Goal: Transaction & Acquisition: Purchase product/service

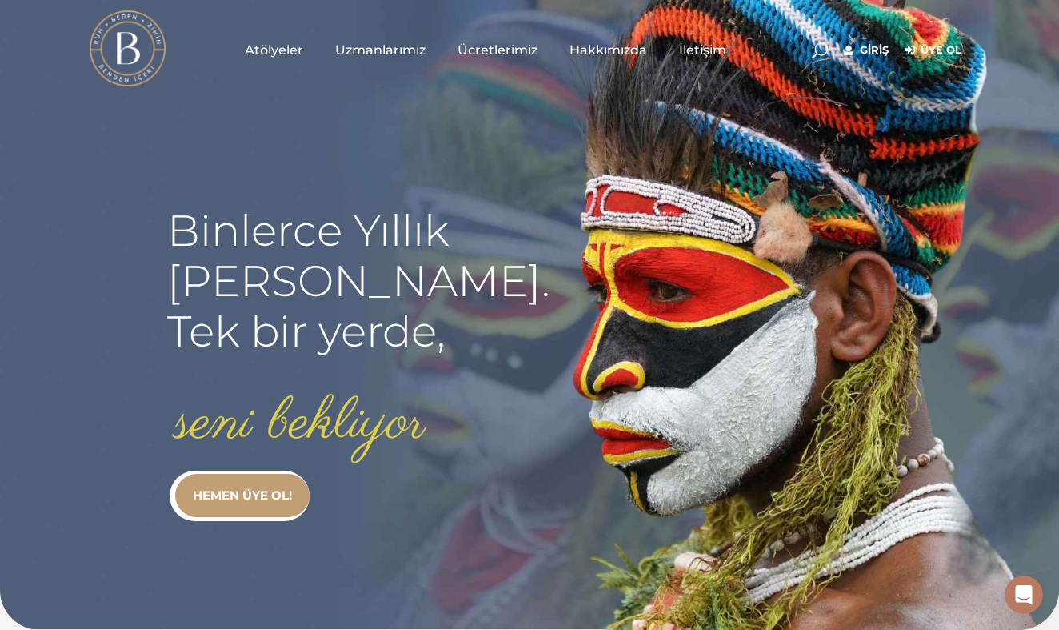
click at [876, 50] on link "Giriş" at bounding box center [866, 50] width 45 height 19
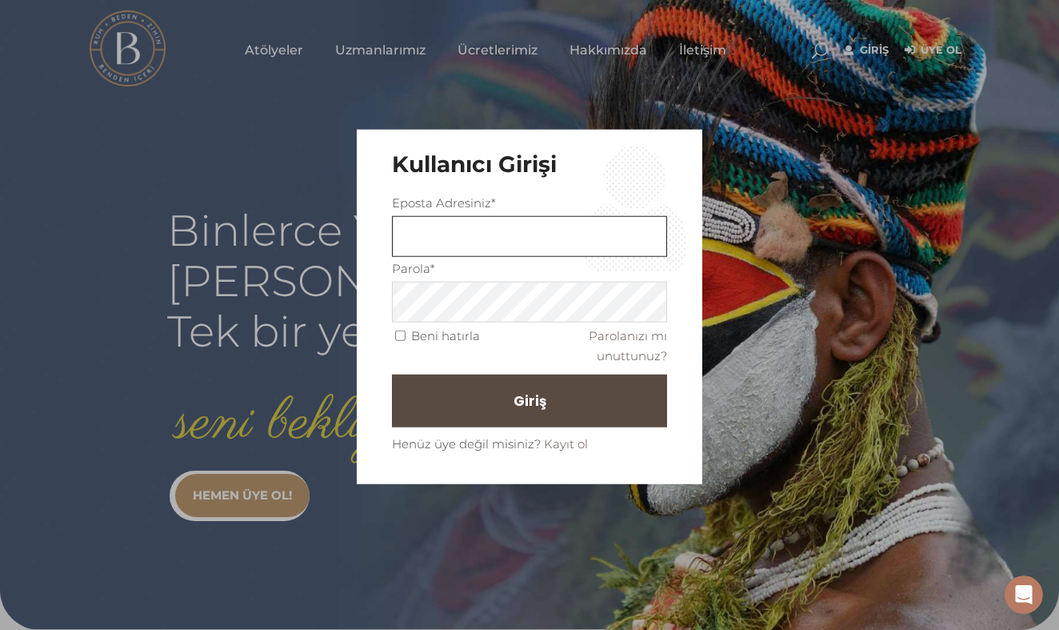
type input "ulvanozad@gmail.com"
click at [490, 418] on button "Giriş" at bounding box center [529, 400] width 275 height 53
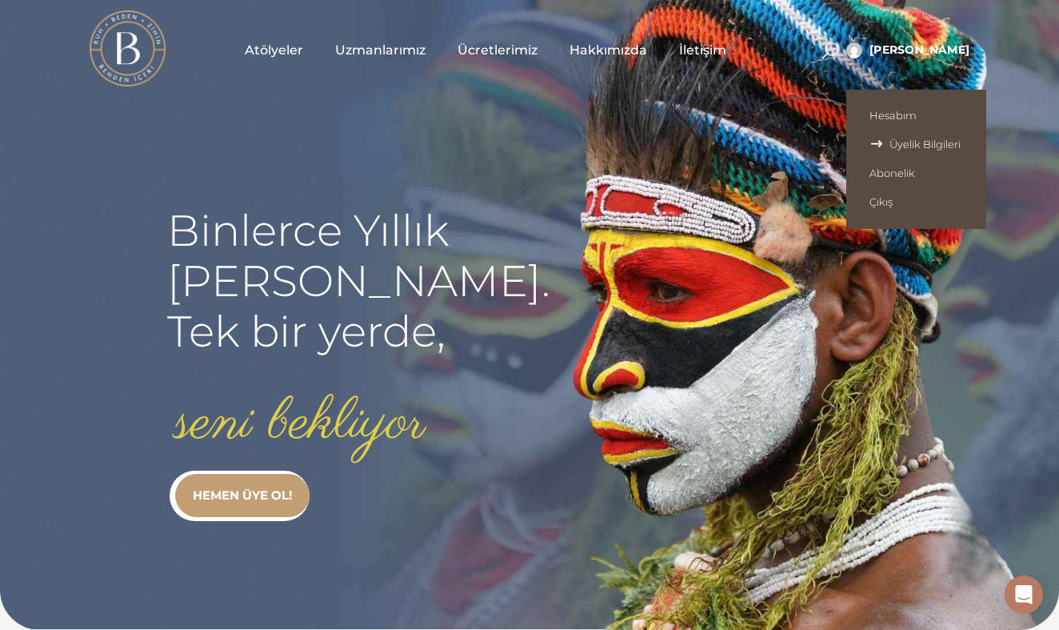
click at [925, 142] on span "Üyelik Bilgileri" at bounding box center [917, 144] width 94 height 13
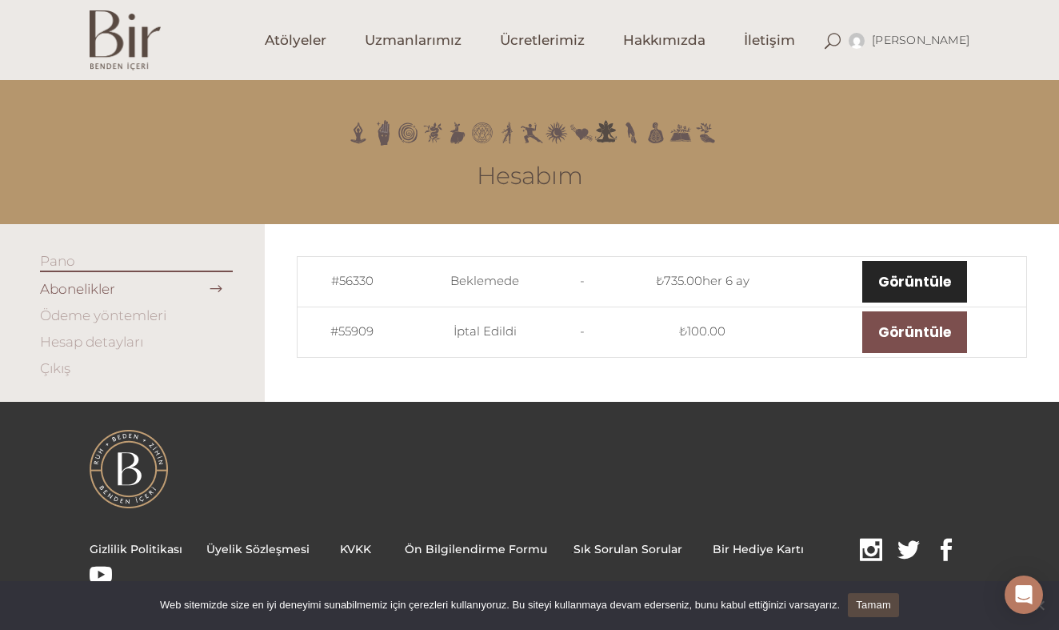
click at [924, 285] on link "Görüntüle" at bounding box center [915, 282] width 105 height 42
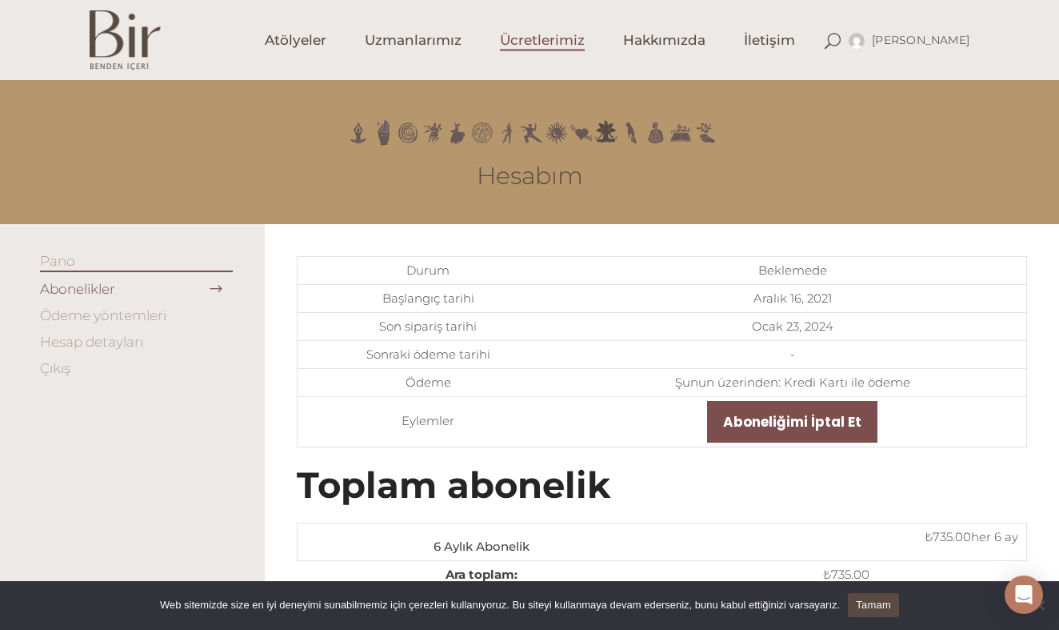
click at [535, 41] on span "Ücretlerimiz" at bounding box center [542, 40] width 85 height 18
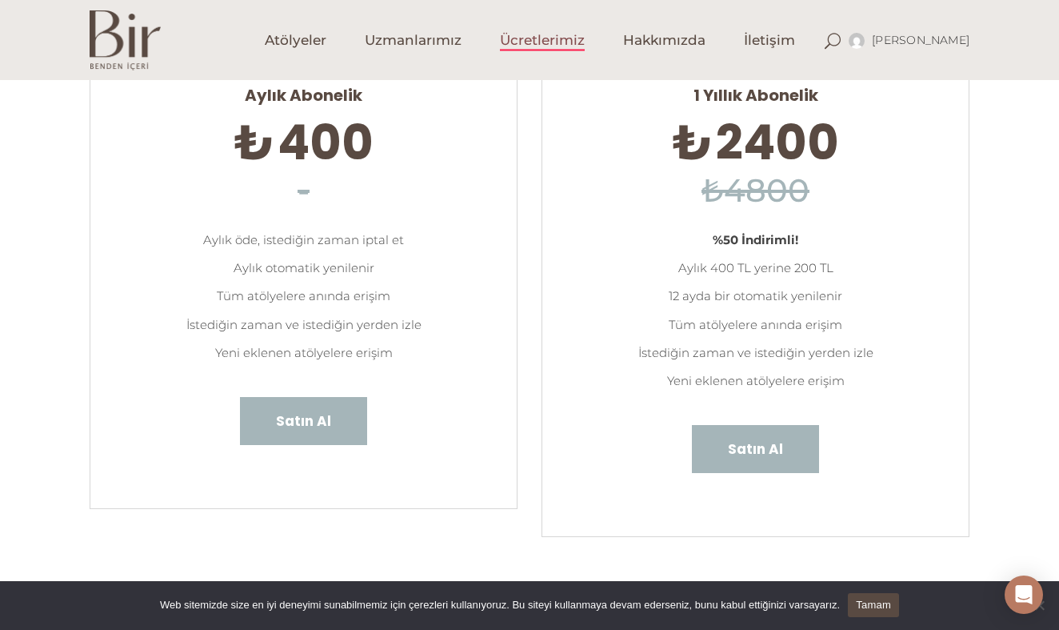
scroll to position [209, 0]
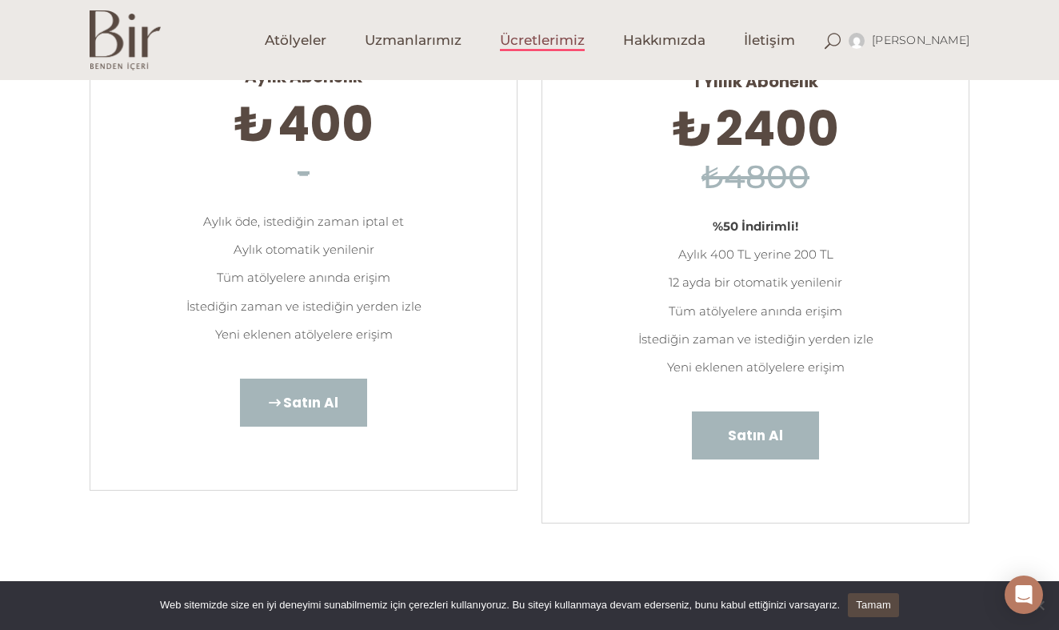
click at [326, 392] on span "Satın Al" at bounding box center [310, 402] width 55 height 21
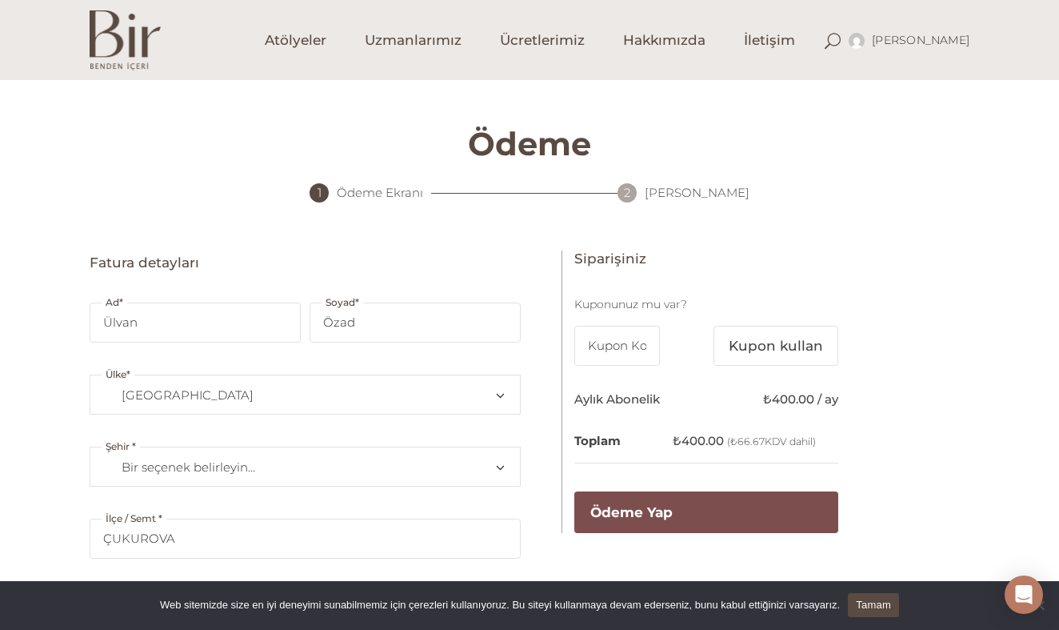
click at [297, 461] on span "Bir seçenek belirleyin…" at bounding box center [305, 467] width 402 height 38
click at [296, 475] on span "Bir seçenek belirleyin…" at bounding box center [305, 467] width 402 height 38
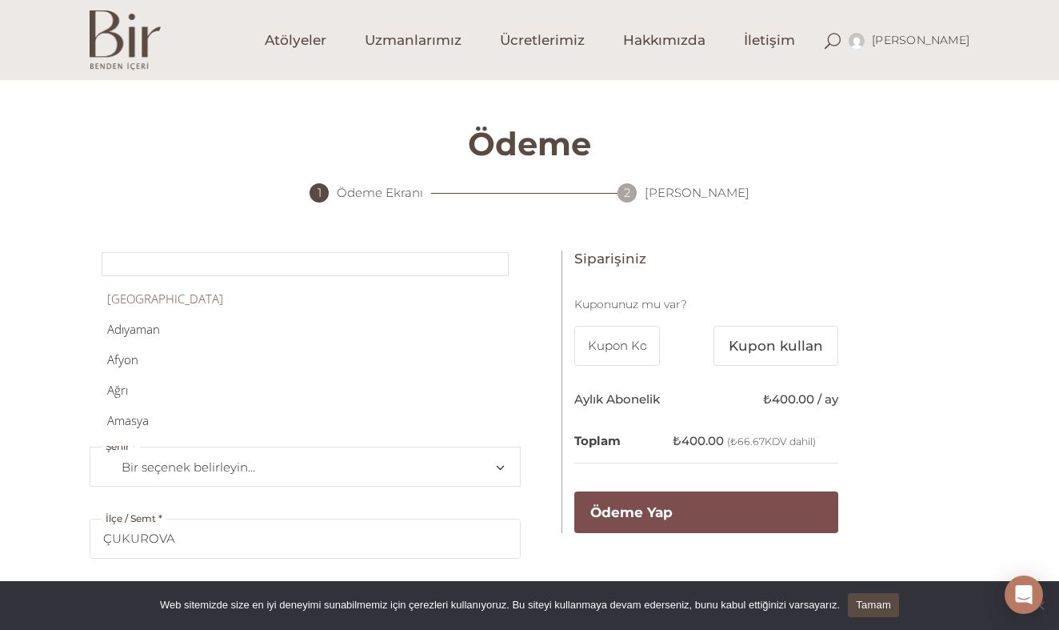
click at [296, 475] on span "Bir seçenek belirleyin…" at bounding box center [305, 467] width 402 height 38
type input "k"
type input "a"
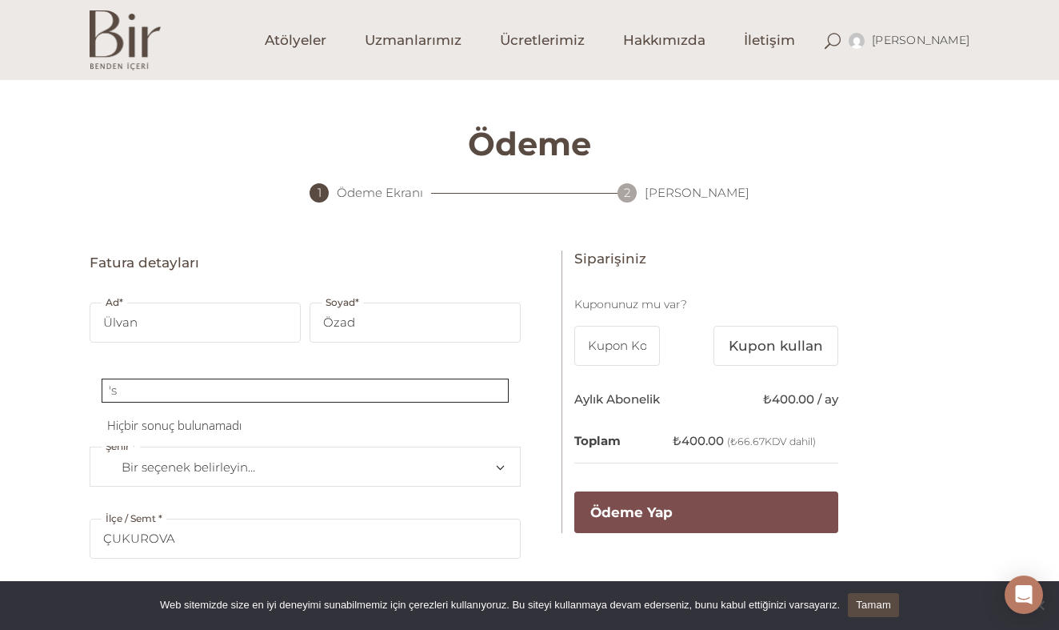
type input "'"
type input "ist"
select select "TR34"
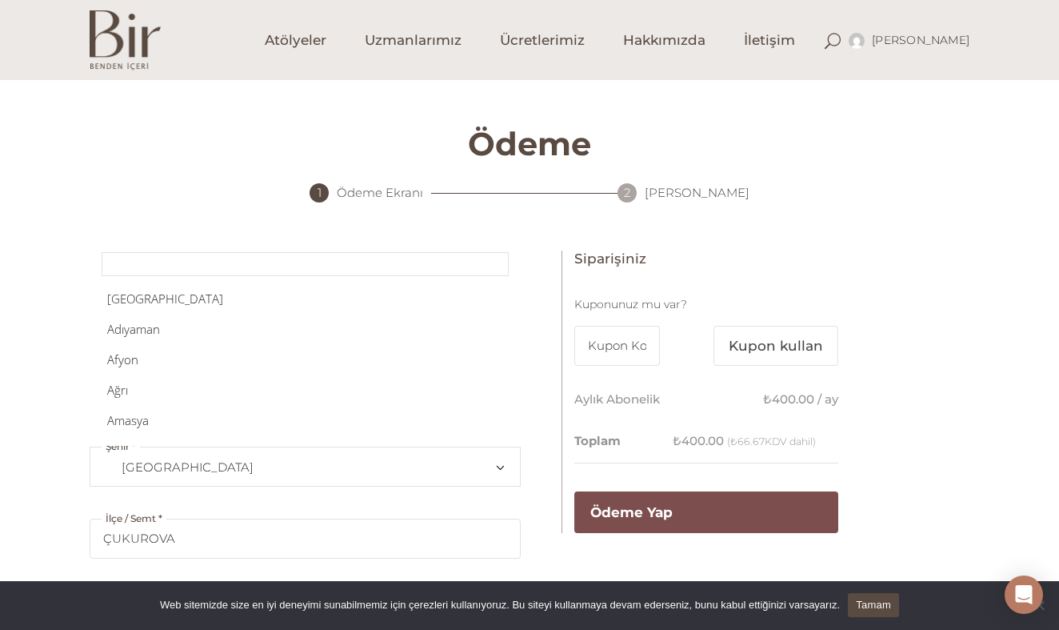
click at [244, 461] on span "İstanbul" at bounding box center [305, 467] width 402 height 38
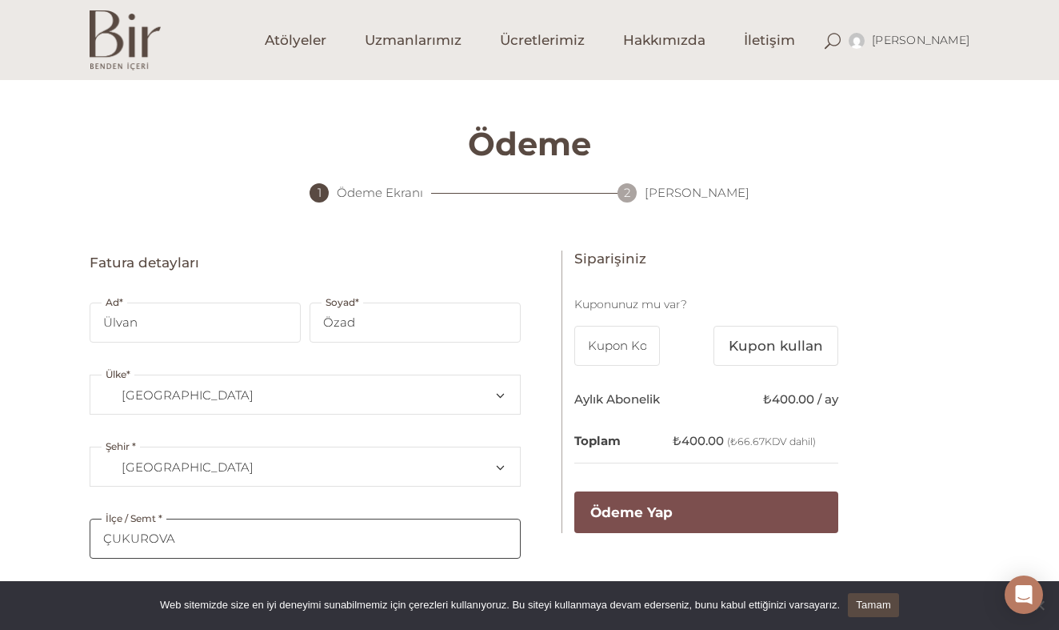
click at [238, 541] on input "ÇUKUROVA" at bounding box center [305, 539] width 431 height 40
drag, startPoint x: 242, startPoint y: 532, endPoint x: 91, endPoint y: 519, distance: 151.0
click at [89, 525] on div "Ödeme 1 Ödeme Ekranı 2 Onay Ekranı Fatura detayları Ad * Ülvan Soyad * Özad Ülk…" at bounding box center [530, 487] width 904 height 815
type input "besiktas"
click at [998, 366] on div "Ödeme 1 Ödeme Ekranı 2 Onay Ekranı Fatura detayları Ad * Ülvan Soyad * Özad Ülk…" at bounding box center [529, 487] width 1059 height 815
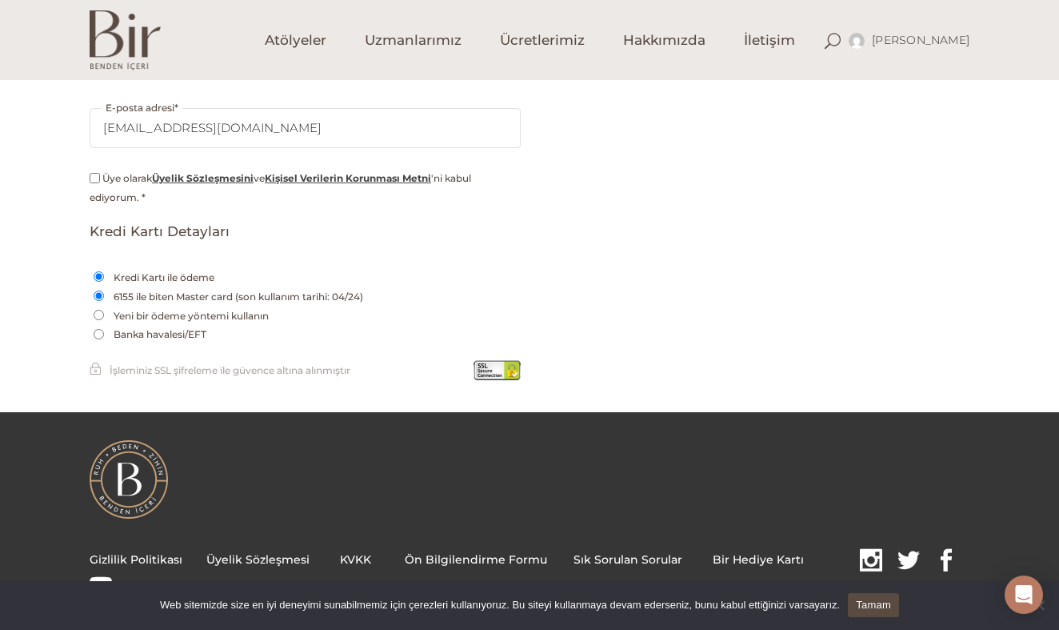
scroll to position [489, 0]
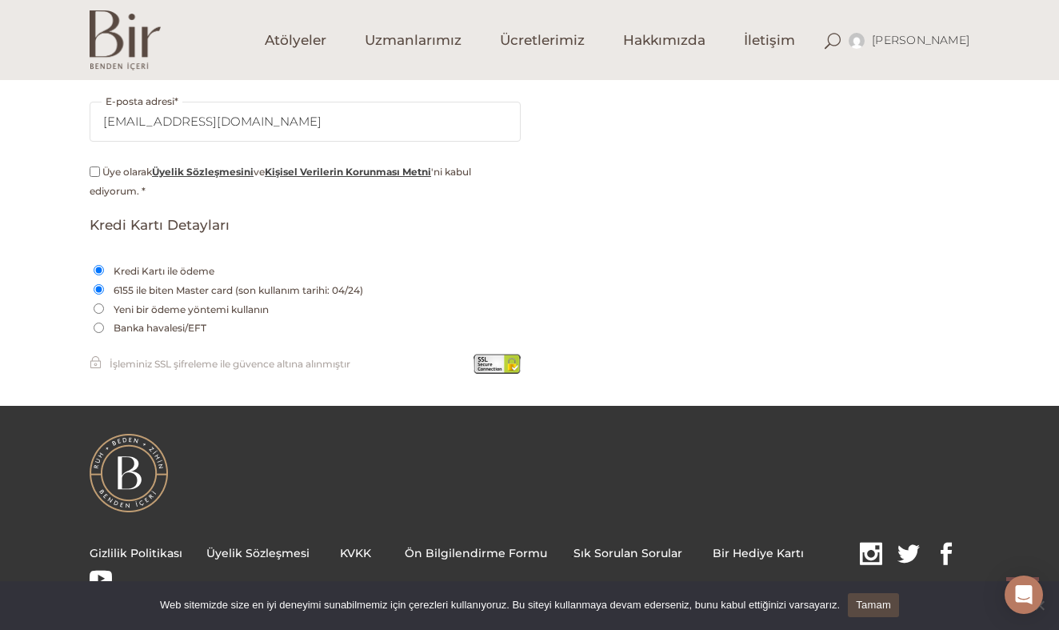
click at [234, 306] on label "Yeni bir ödeme yöntemi kullanın" at bounding box center [191, 309] width 163 height 19
click at [104, 306] on input "Yeni bir ödeme yöntemi kullanın" at bounding box center [99, 308] width 10 height 10
radio input "true"
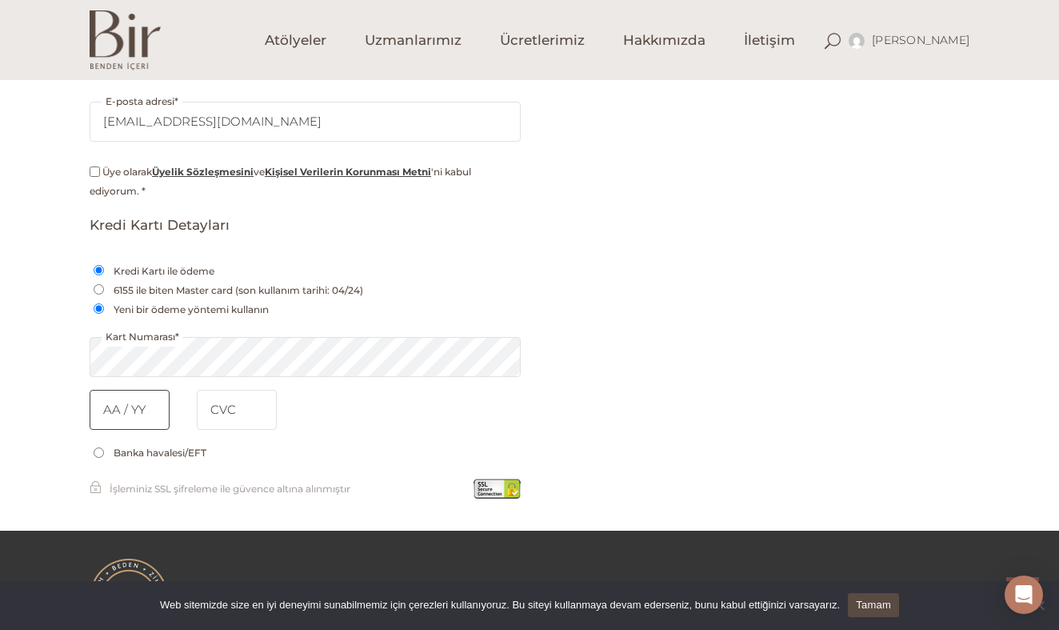
click at [129, 390] on input "text" at bounding box center [130, 410] width 80 height 40
type input "07 / 32"
click at [212, 398] on input "tel" at bounding box center [237, 410] width 80 height 40
type input "414"
click at [667, 375] on div "Fatura detayları Ad * Ülvan Soyad * Özad Ülke * Bir ülke/bölge seçin… Afganista…" at bounding box center [530, 142] width 880 height 761
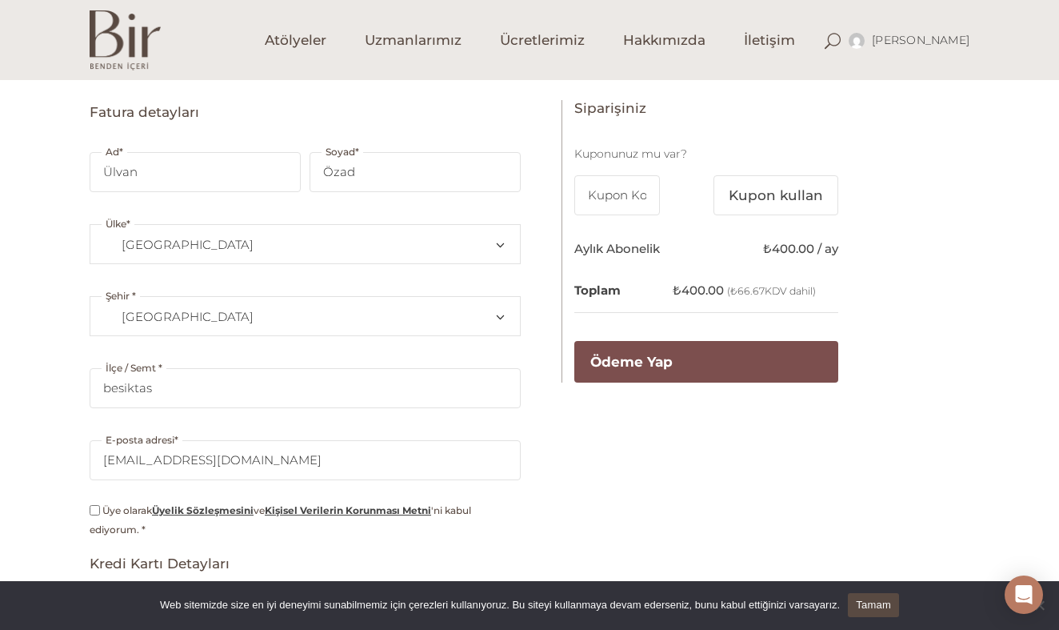
scroll to position [134, 0]
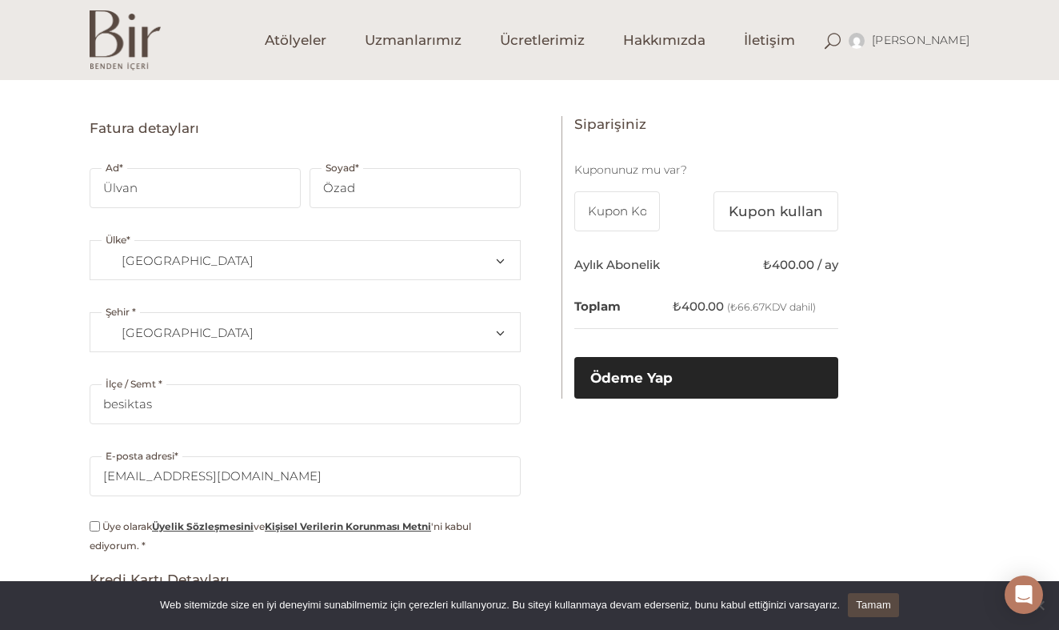
click at [713, 370] on button "Ödeme Yap" at bounding box center [707, 378] width 264 height 42
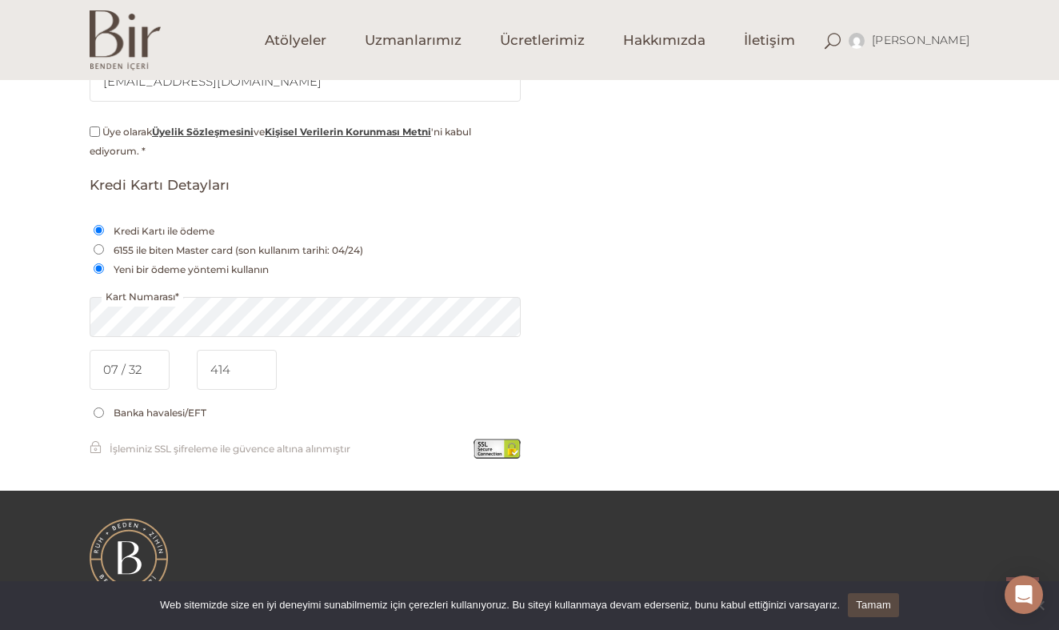
scroll to position [645, 0]
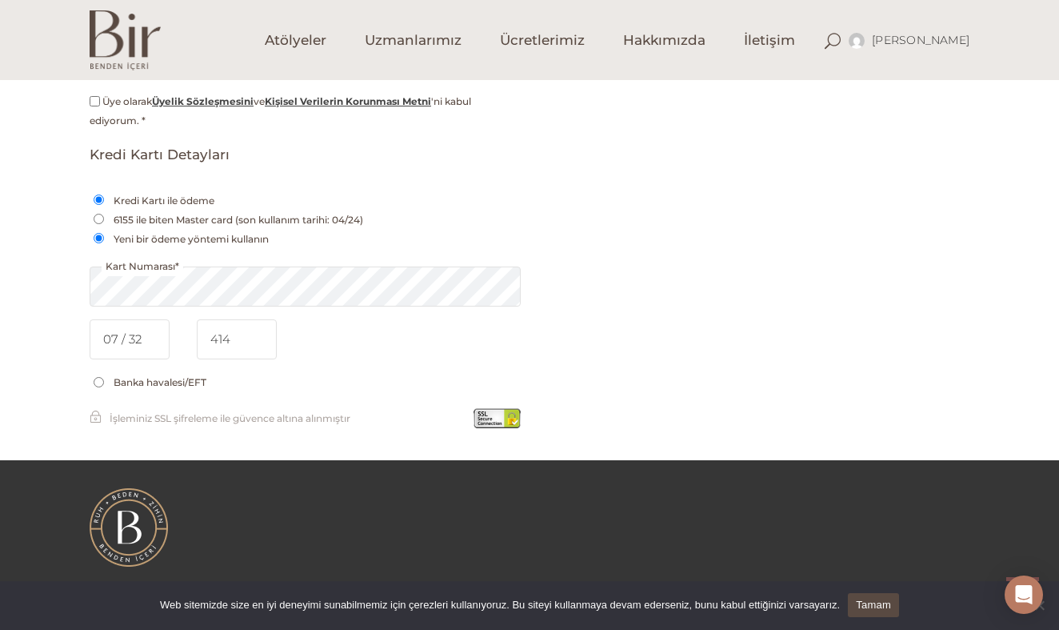
click at [98, 101] on input "Üye olarak Üyelik Sözleşmesini ve Kişisel Verilerin Korunması Metni 'ni kabul e…" at bounding box center [95, 101] width 10 height 10
checkbox input "true"
click at [759, 182] on div "Fatura detayları Ad * Ülvan Soyad * Özad Ülke * Bir ülke/bölge seçin… Afganista…" at bounding box center [530, 71] width 880 height 761
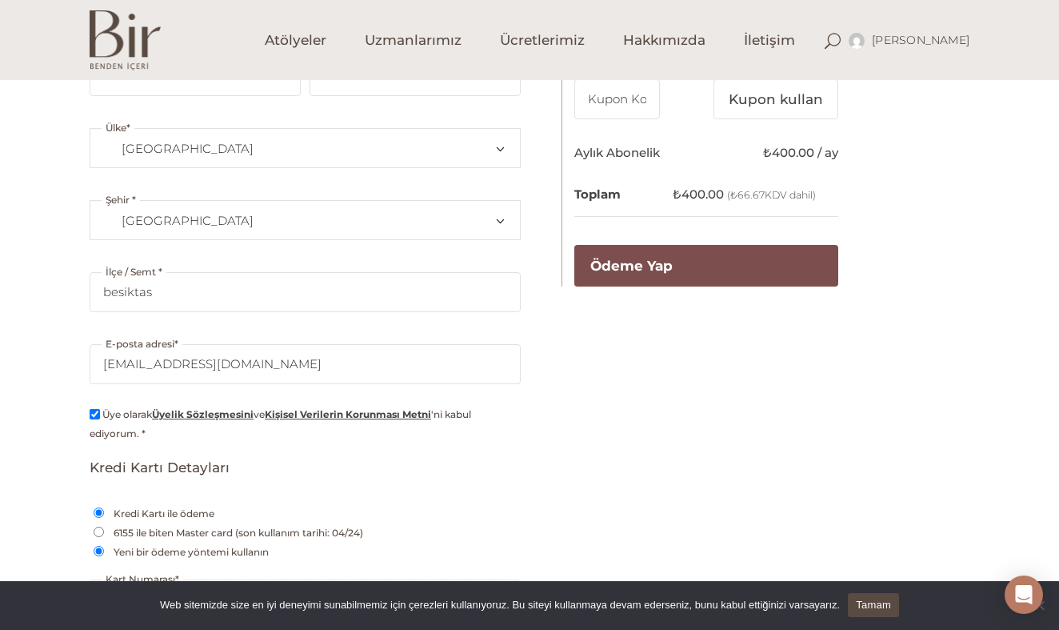
scroll to position [325, 0]
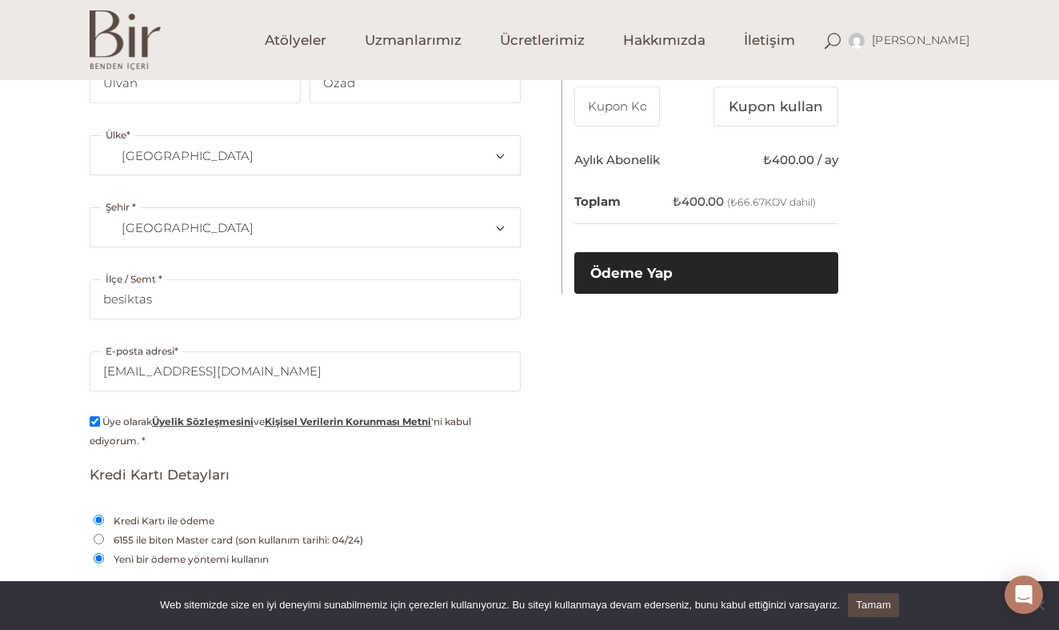
click at [677, 278] on button "Ödeme Yap" at bounding box center [707, 273] width 264 height 42
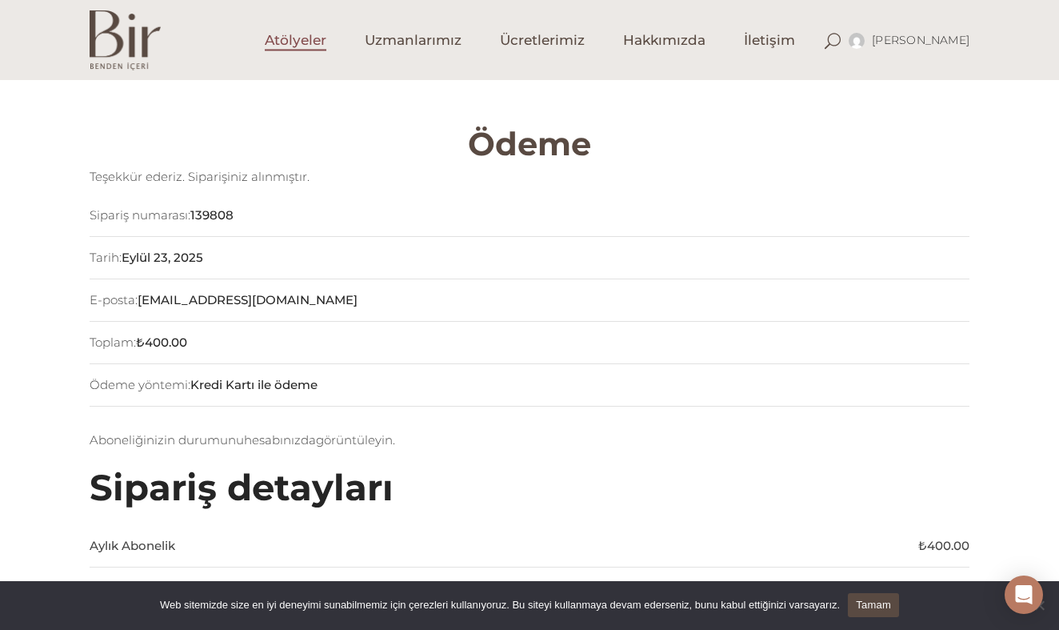
click at [302, 36] on span "Atölyeler" at bounding box center [296, 40] width 62 height 18
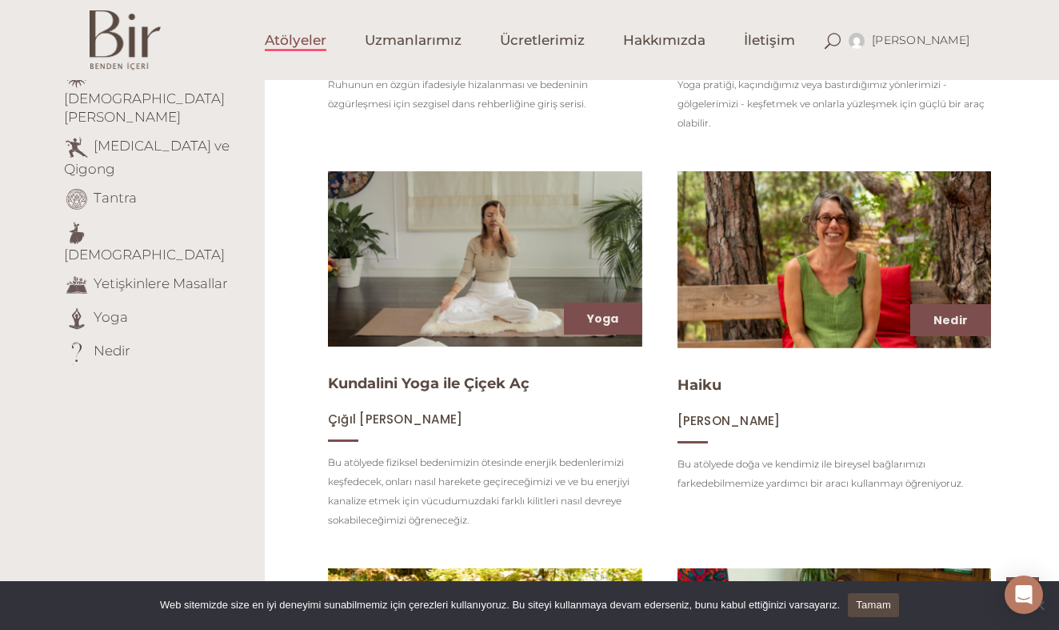
scroll to position [509, 0]
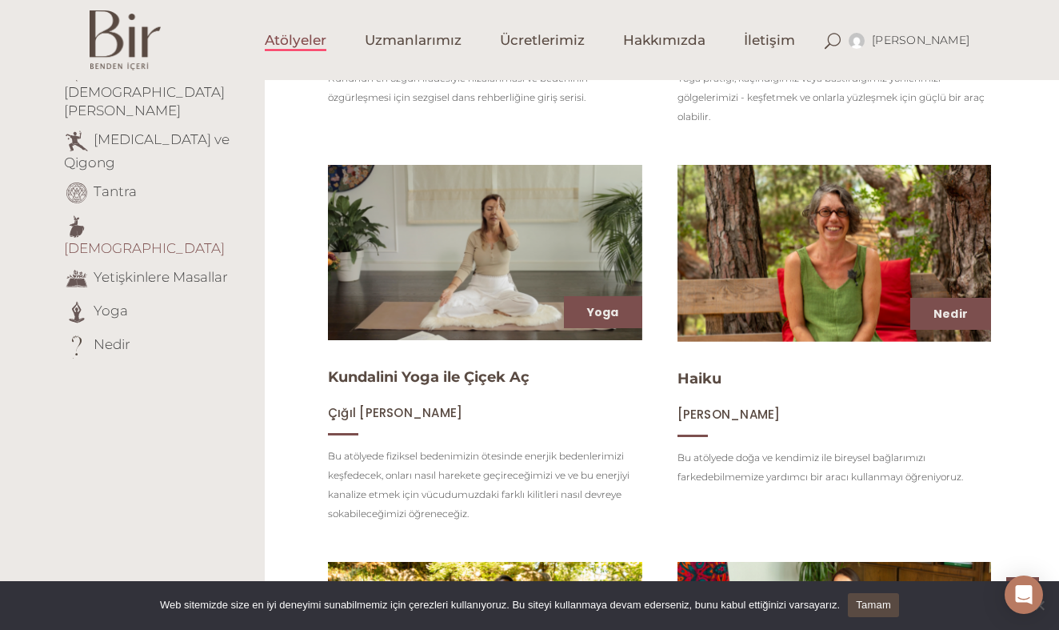
click at [136, 240] on link "Tasavvuf" at bounding box center [144, 248] width 161 height 16
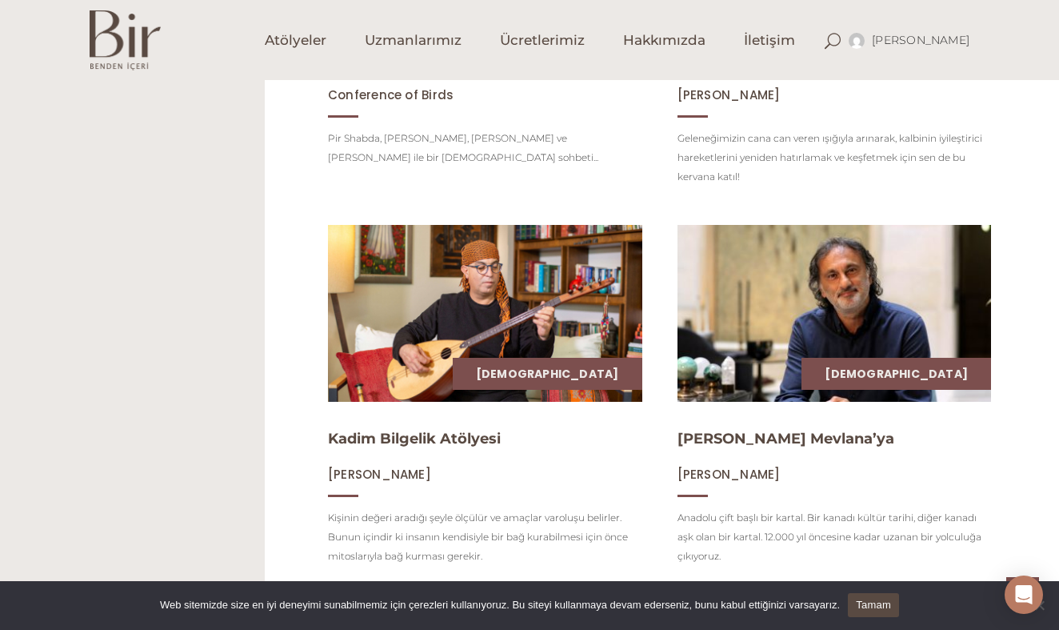
scroll to position [824, 0]
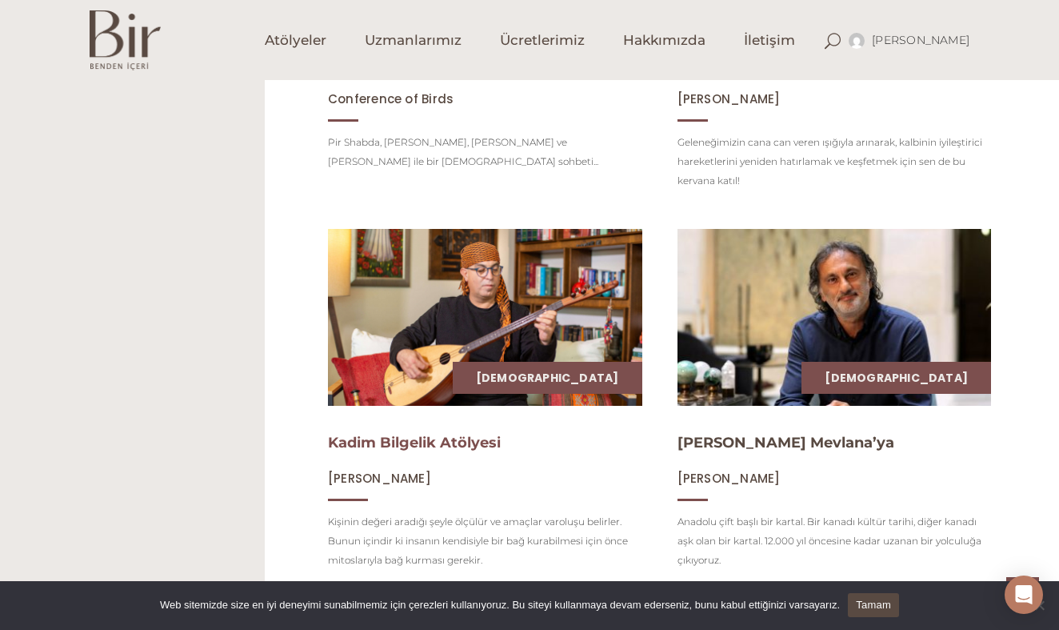
click at [466, 445] on link "Kadim Bilgelik Atölyesi" at bounding box center [414, 443] width 173 height 18
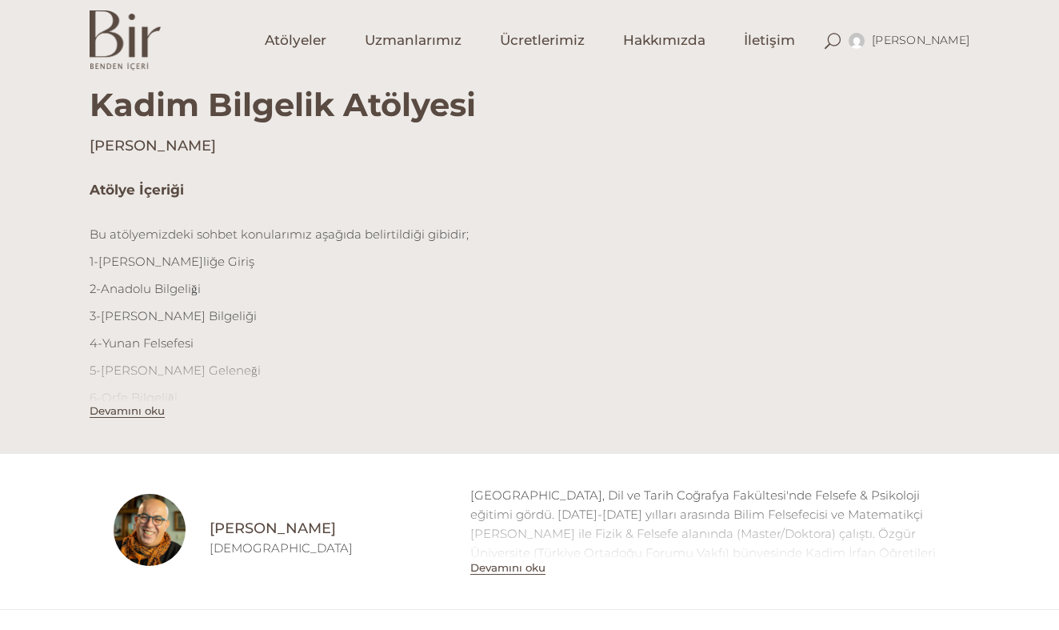
scroll to position [395, 0]
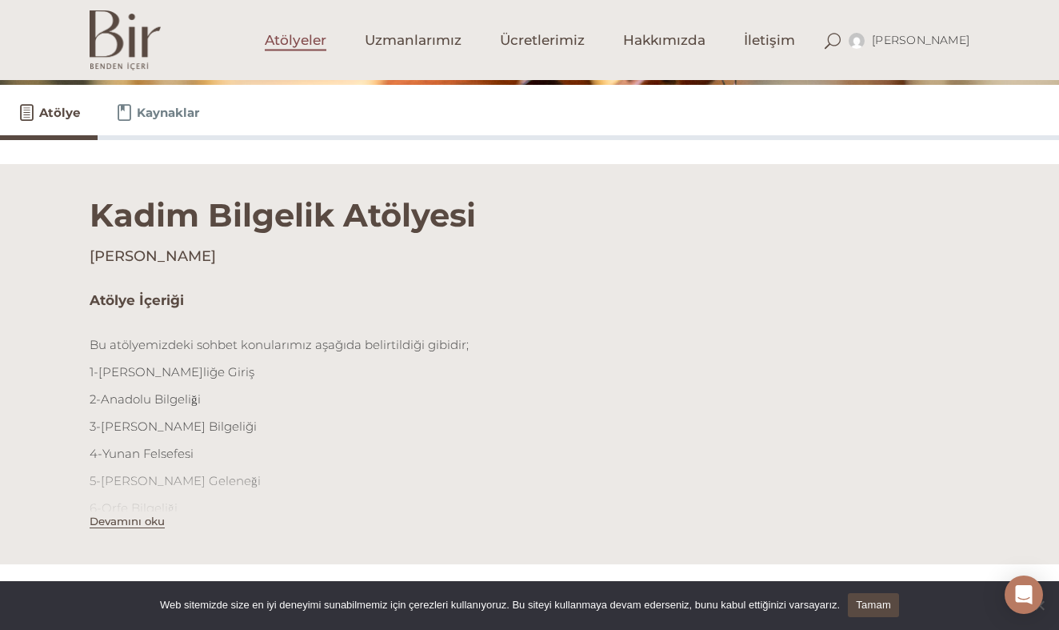
click at [303, 43] on span "Atölyeler" at bounding box center [296, 40] width 62 height 18
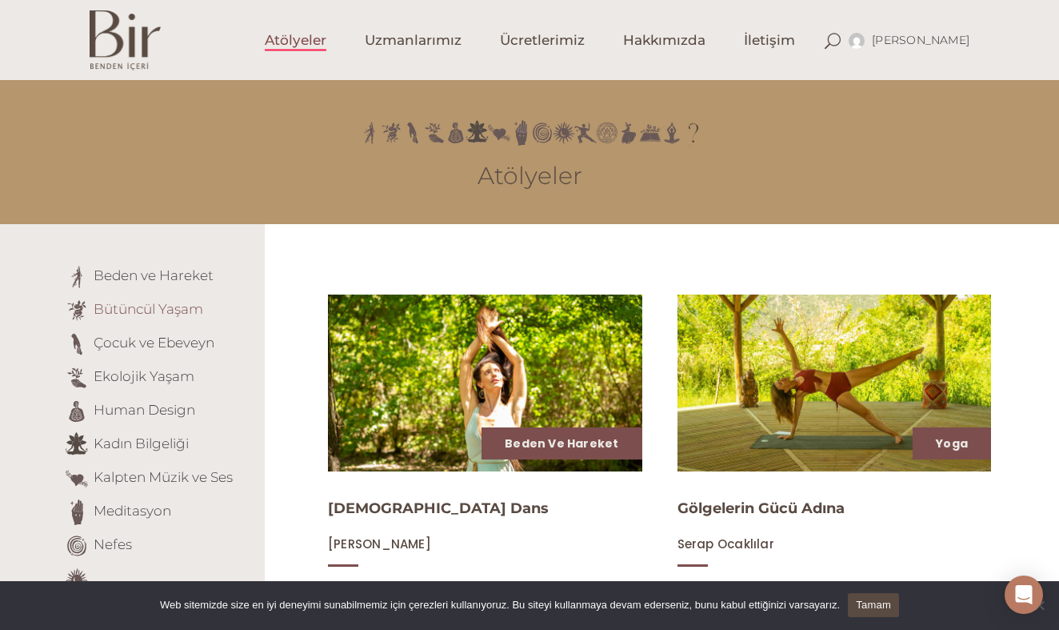
click at [130, 312] on link "Bütüncül Yaşam" at bounding box center [149, 309] width 110 height 16
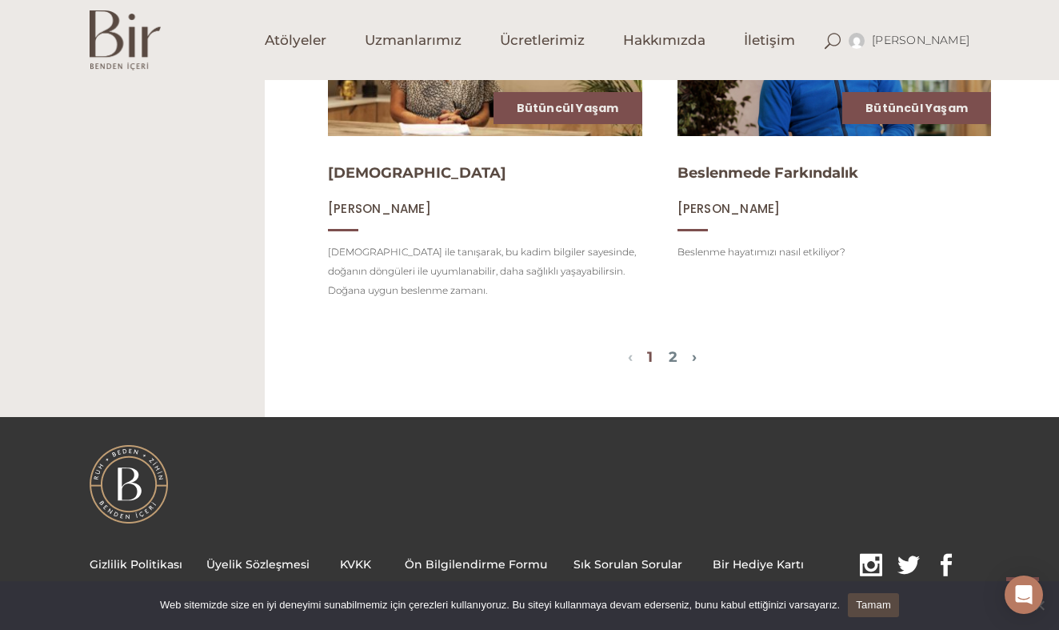
scroll to position [1835, 0]
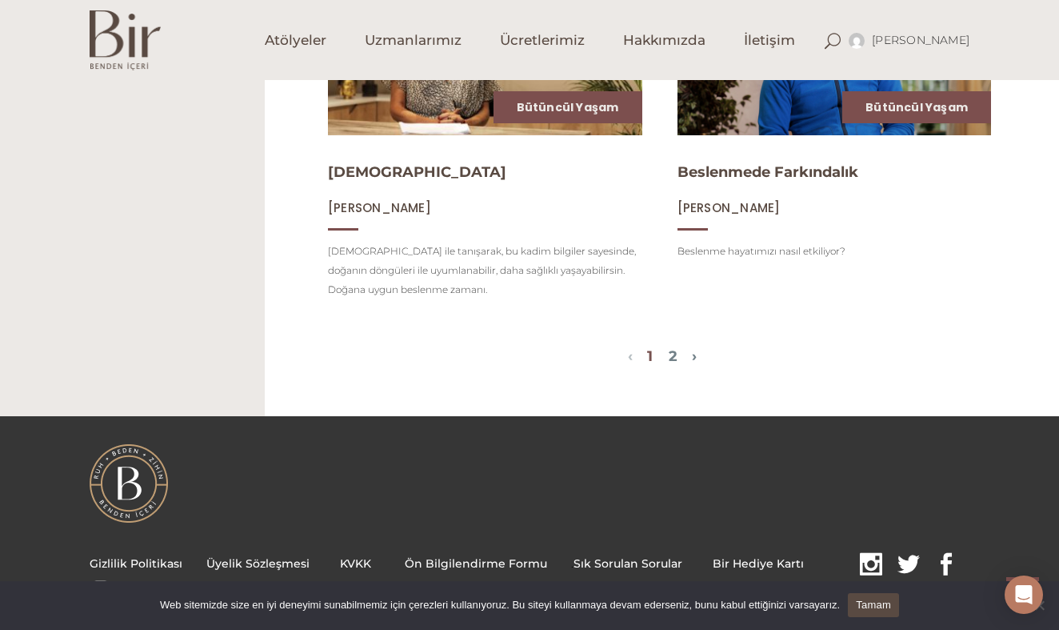
click at [669, 354] on span "1 2" at bounding box center [662, 357] width 59 height 19
click at [671, 353] on link "2" at bounding box center [673, 356] width 9 height 18
click at [676, 356] on link "2" at bounding box center [673, 356] width 9 height 18
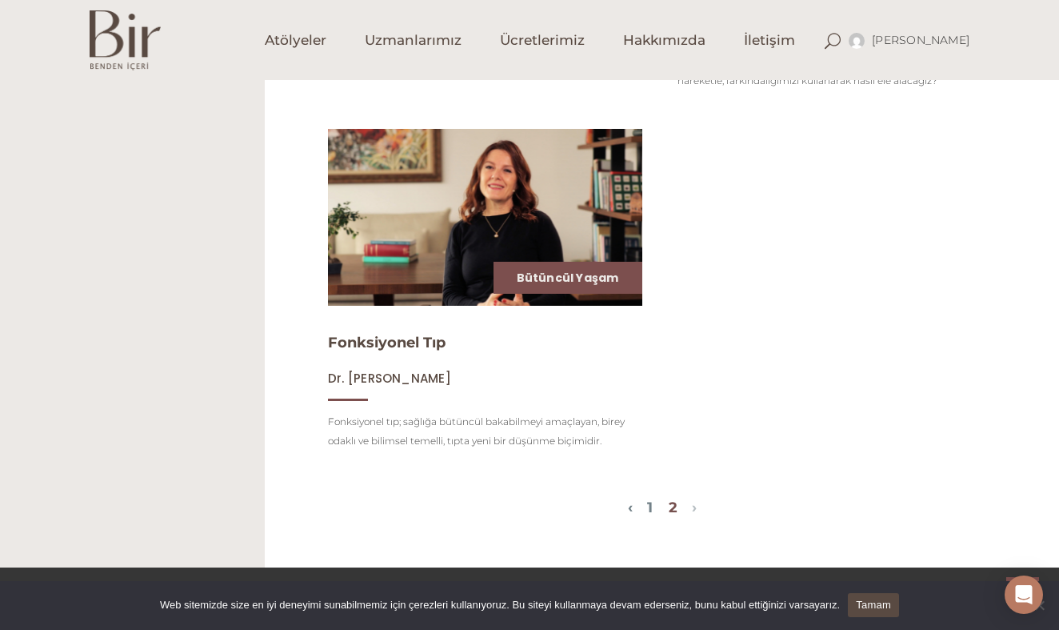
scroll to position [1305, 0]
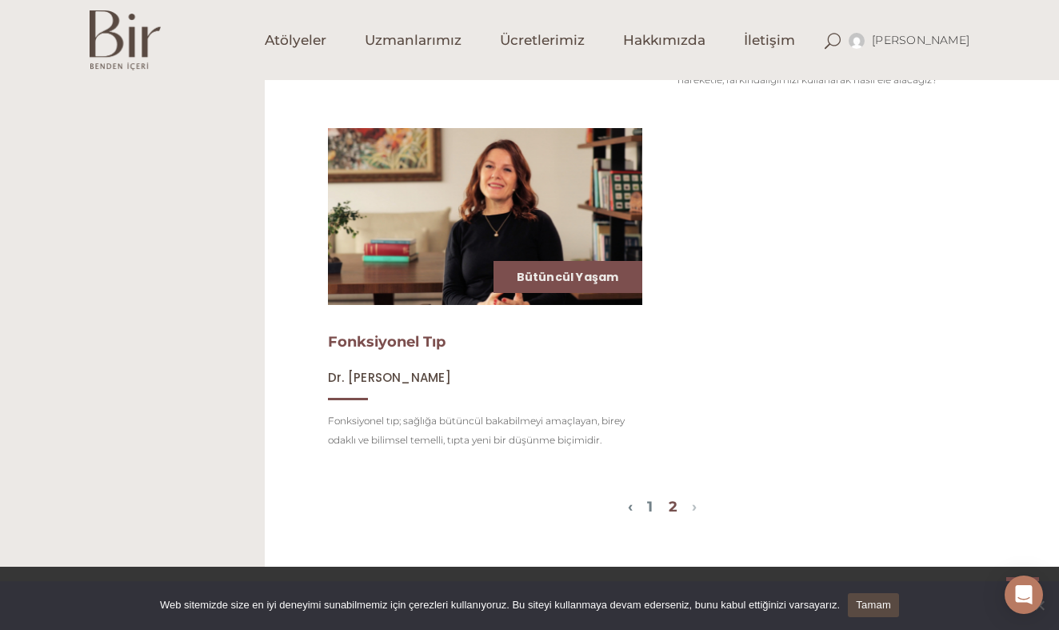
click at [374, 345] on link "Fonksiyonel Tıp" at bounding box center [387, 342] width 118 height 18
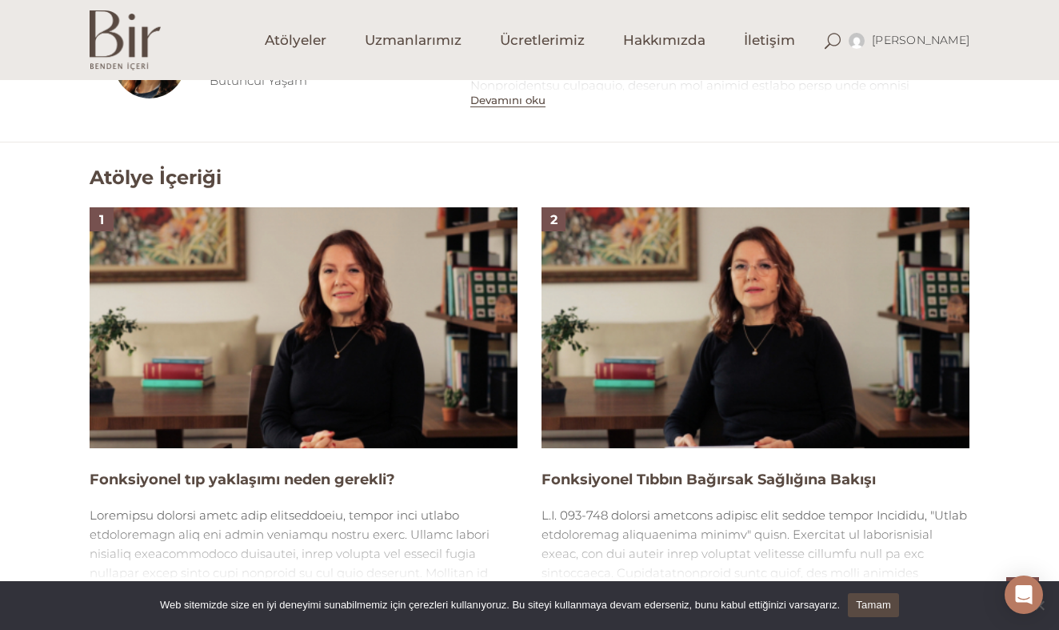
scroll to position [907, 0]
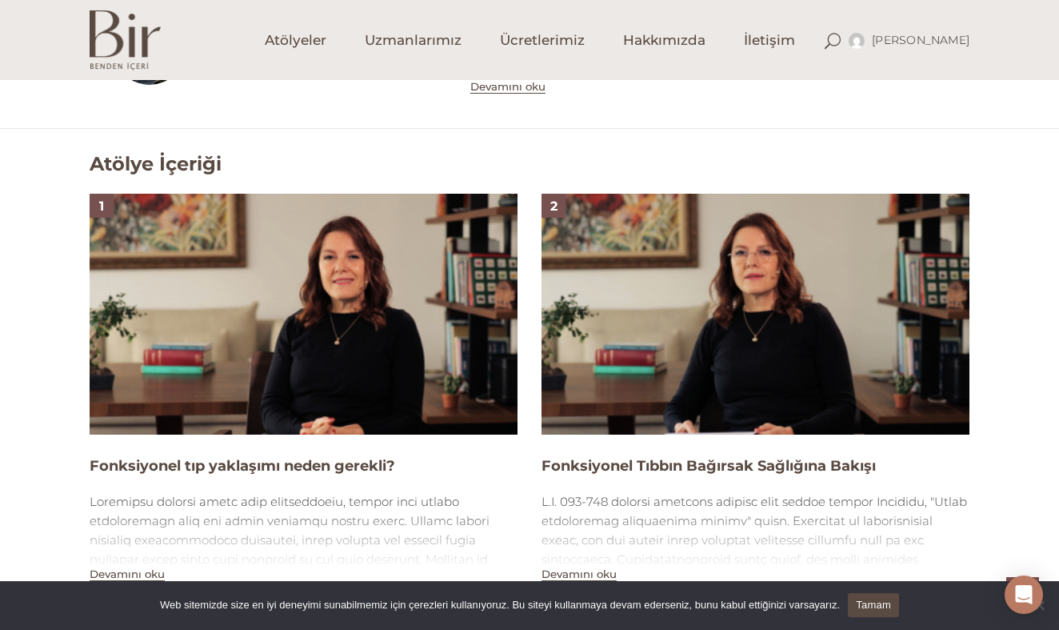
click at [390, 358] on img at bounding box center [304, 314] width 428 height 241
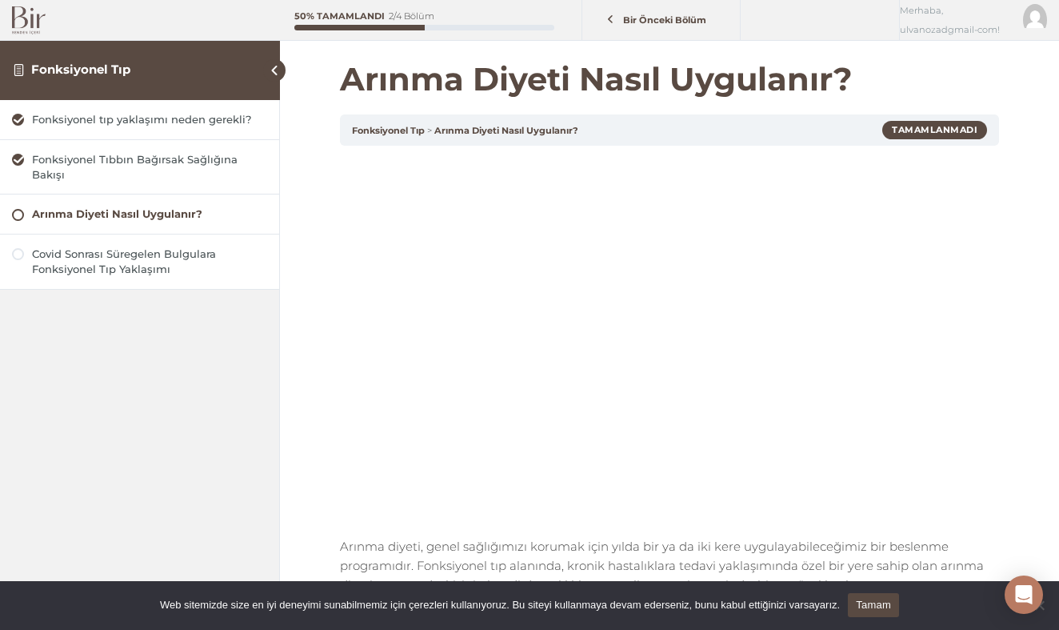
click at [204, 138] on div "Fonksiyonel tıp yaklaşımı neden gerekli?" at bounding box center [139, 120] width 279 height 40
click at [203, 173] on div "Fonksiyonel Tıbbın Bağırsak Sağlığına Bakışı" at bounding box center [149, 167] width 235 height 30
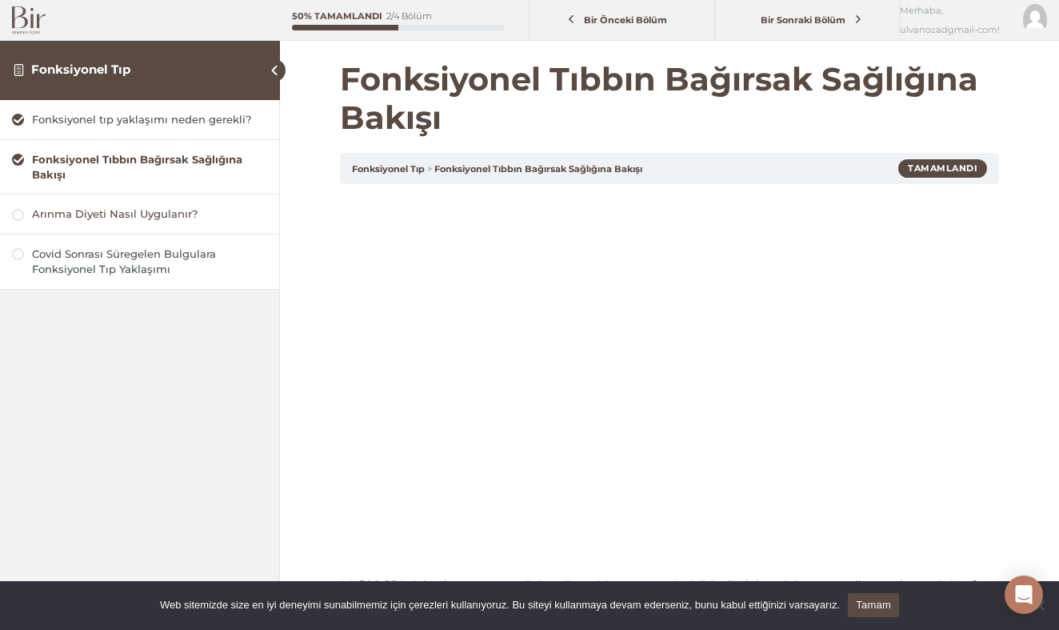
click at [156, 212] on div "Arınma Diyeti Nasıl Uygulanır?" at bounding box center [149, 213] width 235 height 15
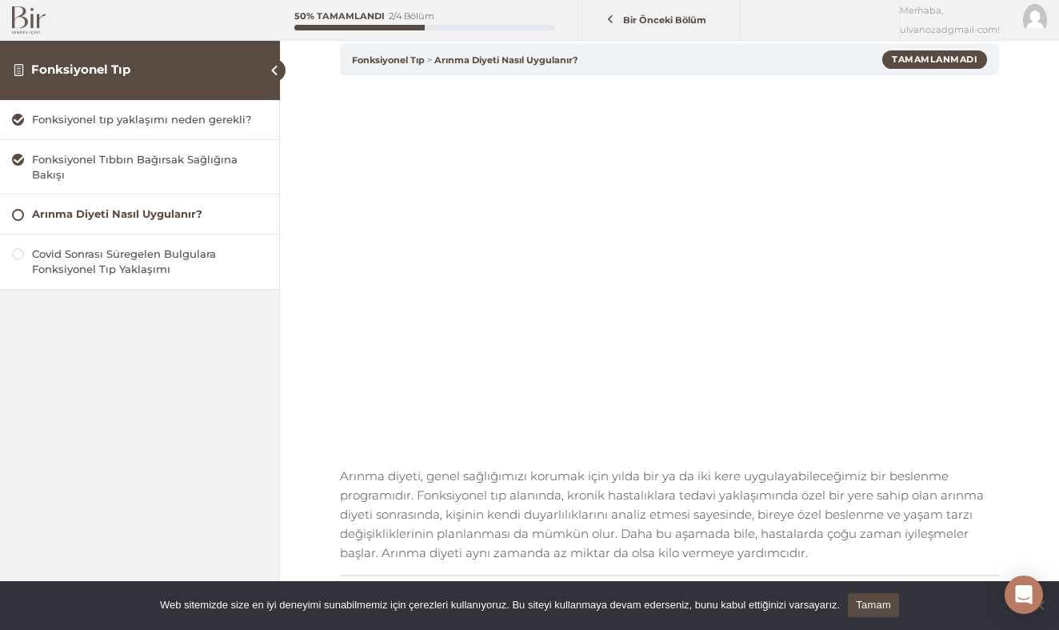
scroll to position [73, 0]
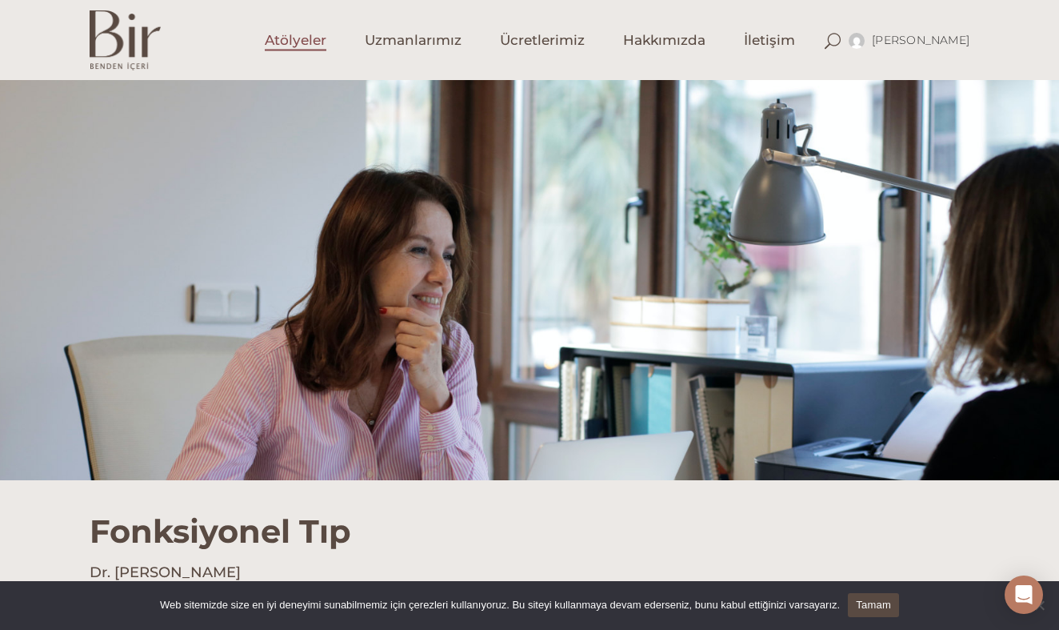
click at [329, 54] on link "Atölyeler" at bounding box center [296, 40] width 100 height 80
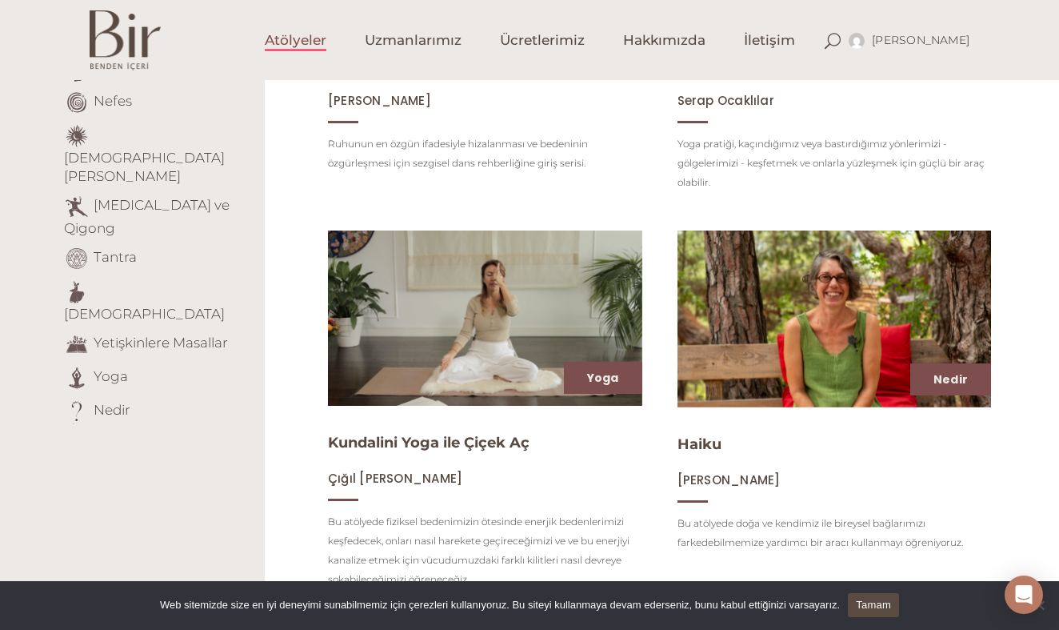
scroll to position [497, 0]
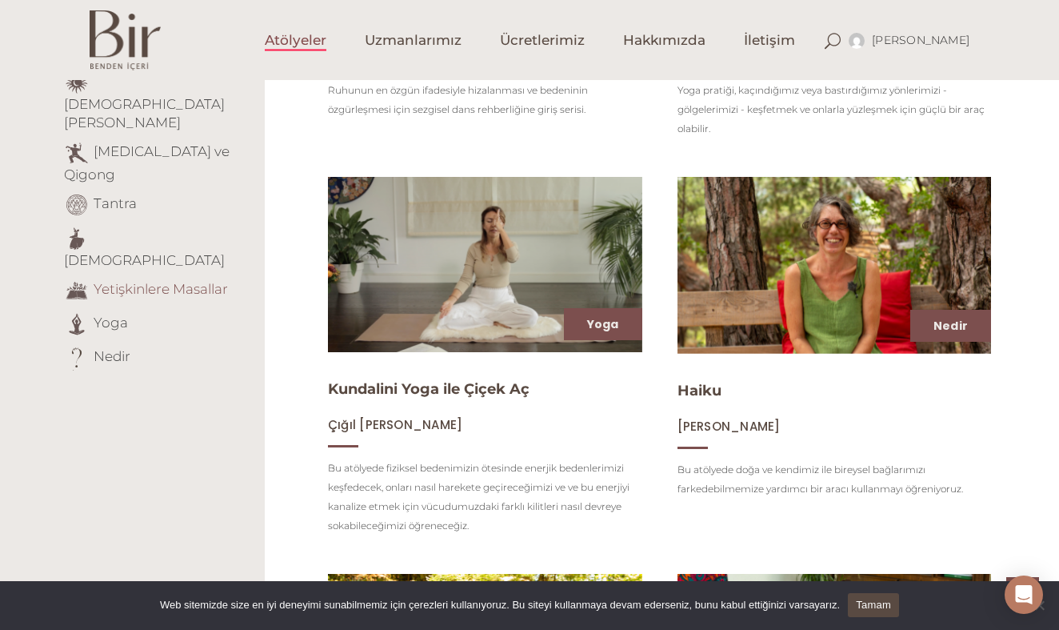
click at [149, 281] on link "Yetişkinlere Masallar" at bounding box center [161, 289] width 134 height 16
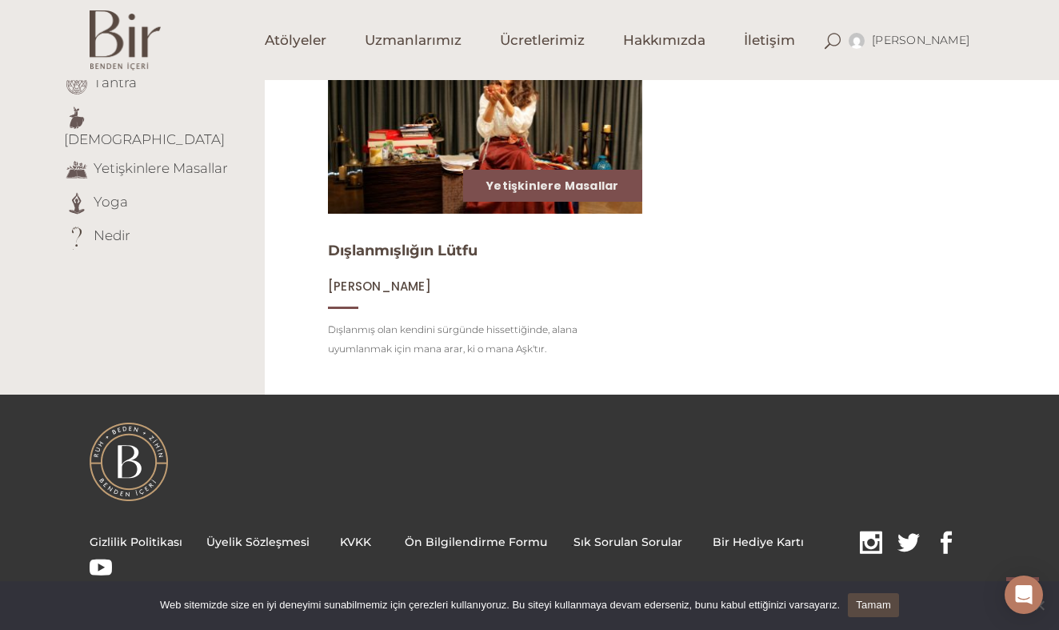
scroll to position [617, 0]
